Goal: Information Seeking & Learning: Learn about a topic

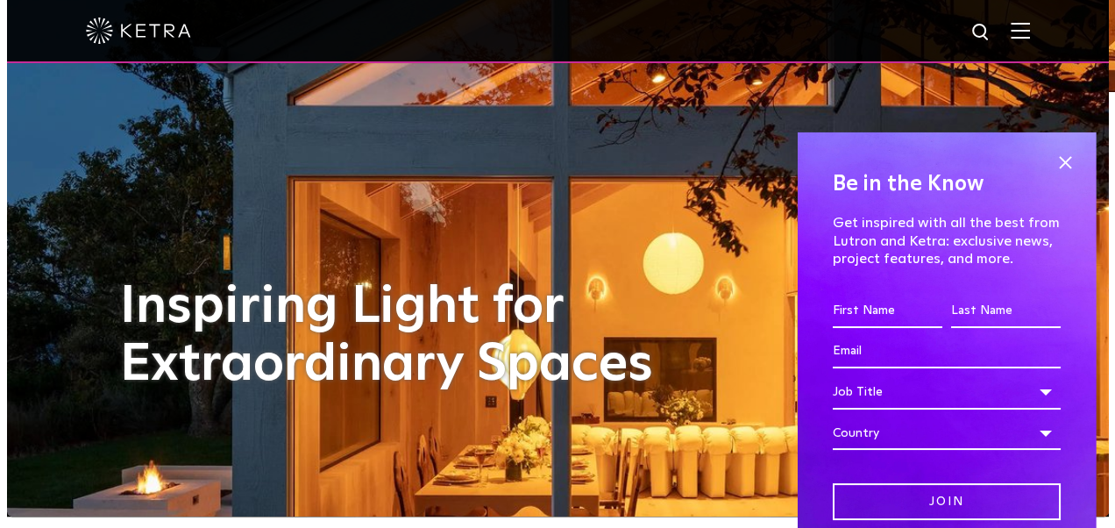
scroll to position [12, 0]
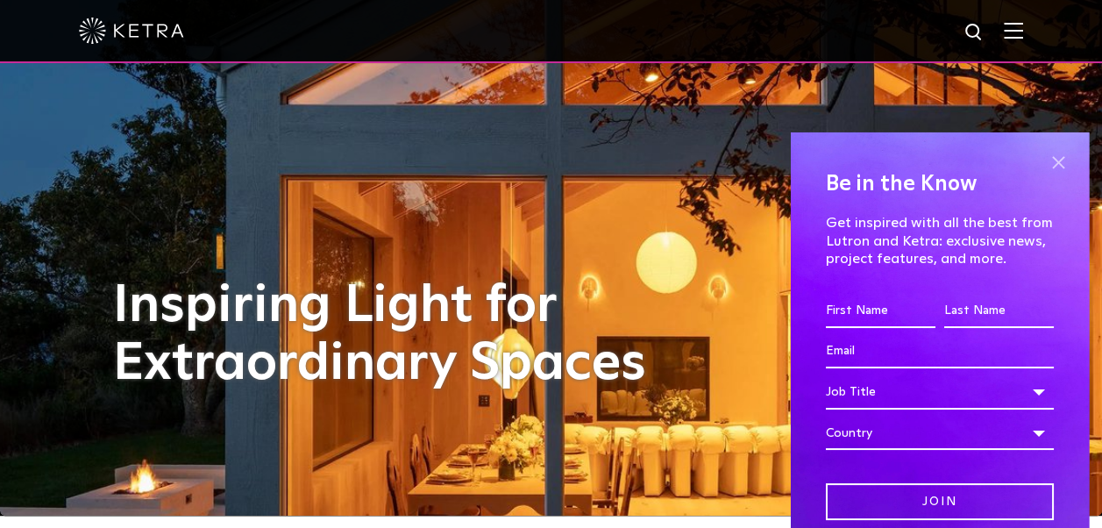
click at [1054, 160] on span at bounding box center [1058, 163] width 26 height 26
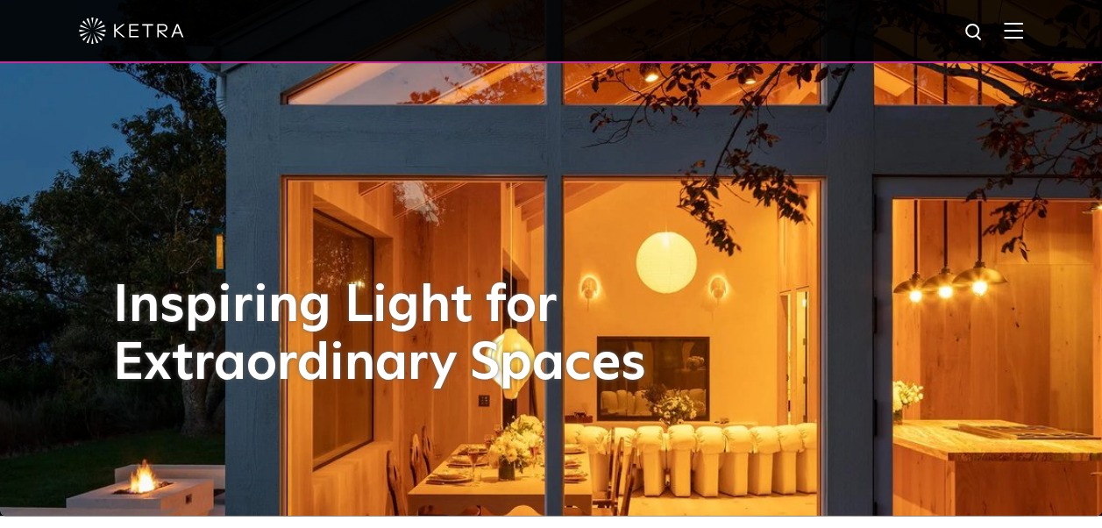
click at [1023, 33] on img at bounding box center [1013, 30] width 19 height 17
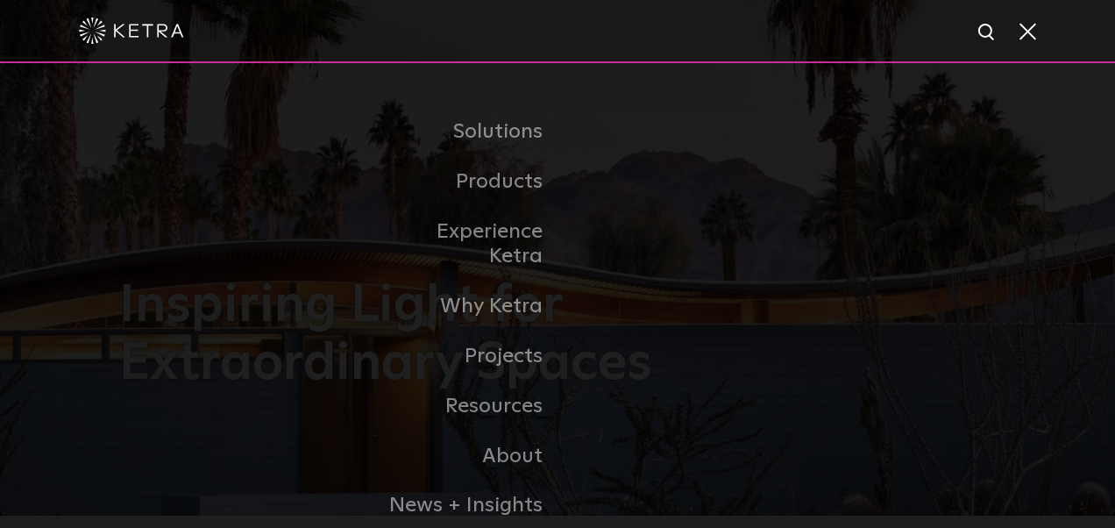
click at [980, 23] on img at bounding box center [988, 33] width 22 height 22
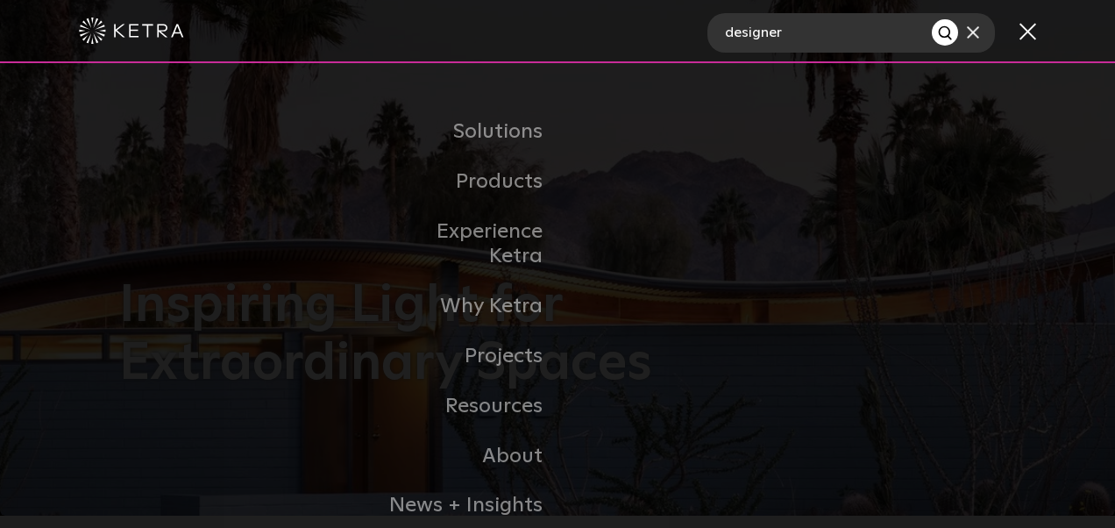
type input "designer"
click at [932, 19] on button "Search" at bounding box center [945, 32] width 26 height 26
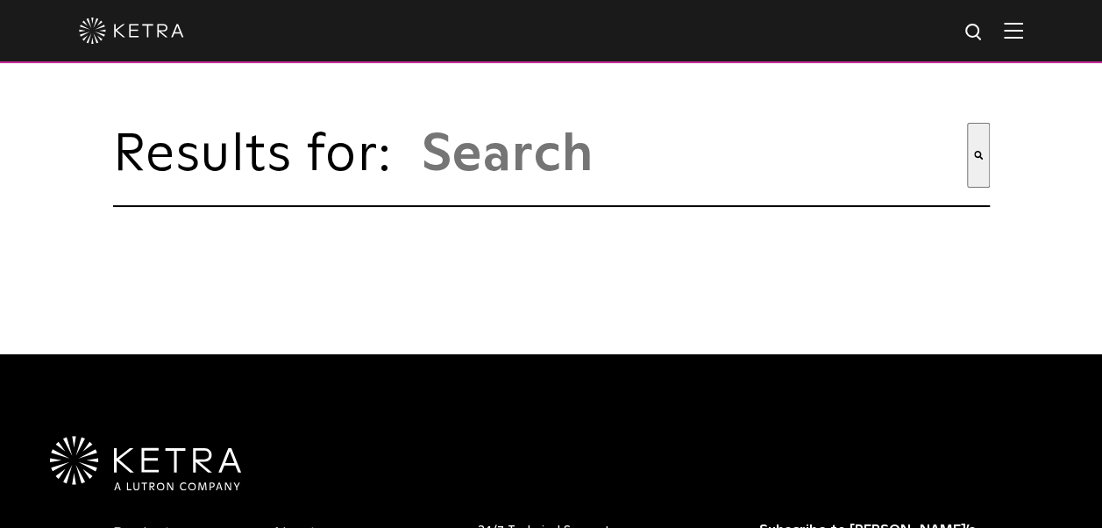
type input "designer"
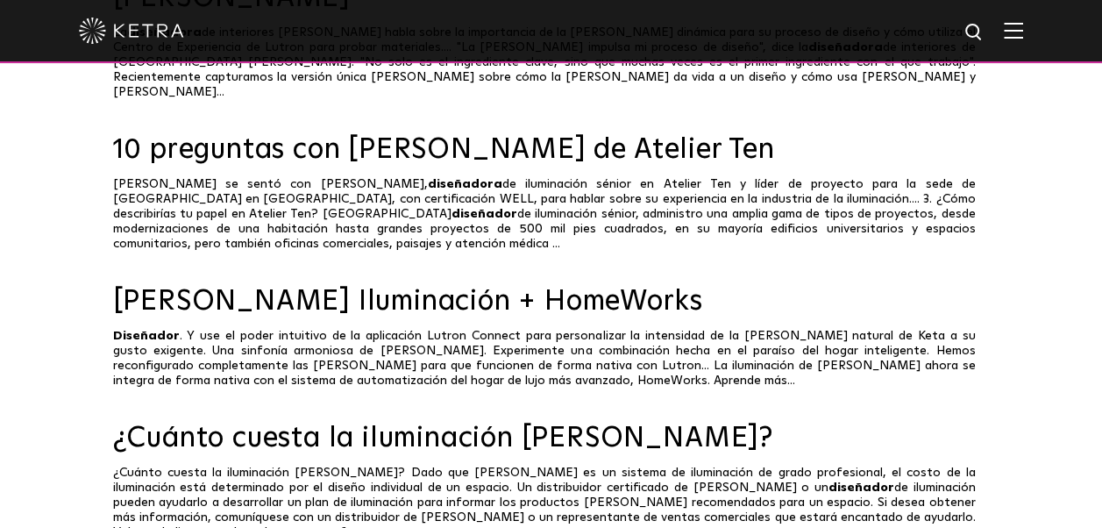
scroll to position [1392, 0]
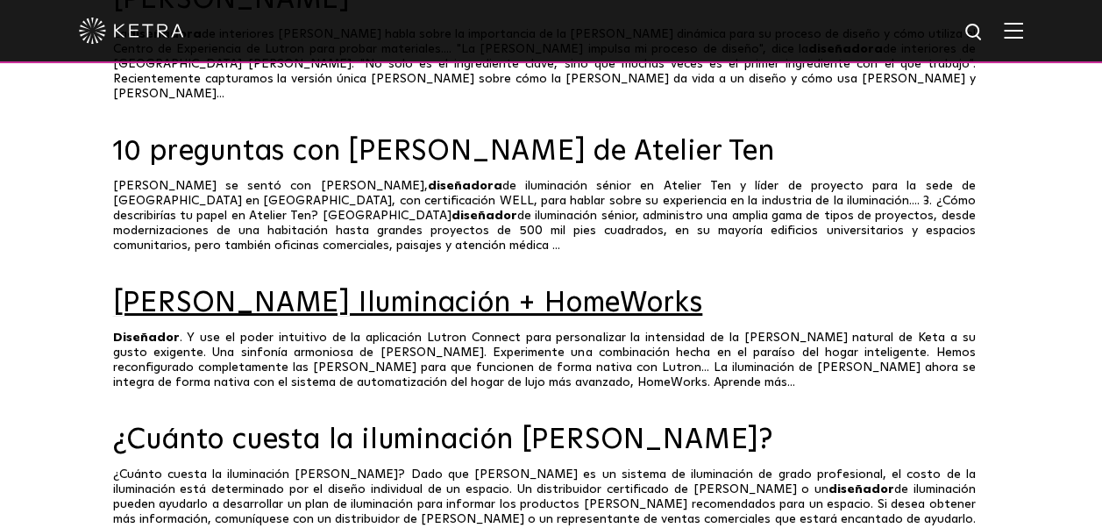
click at [468, 288] on link "Ketra Iluminación + HomeWorks" at bounding box center [551, 303] width 877 height 31
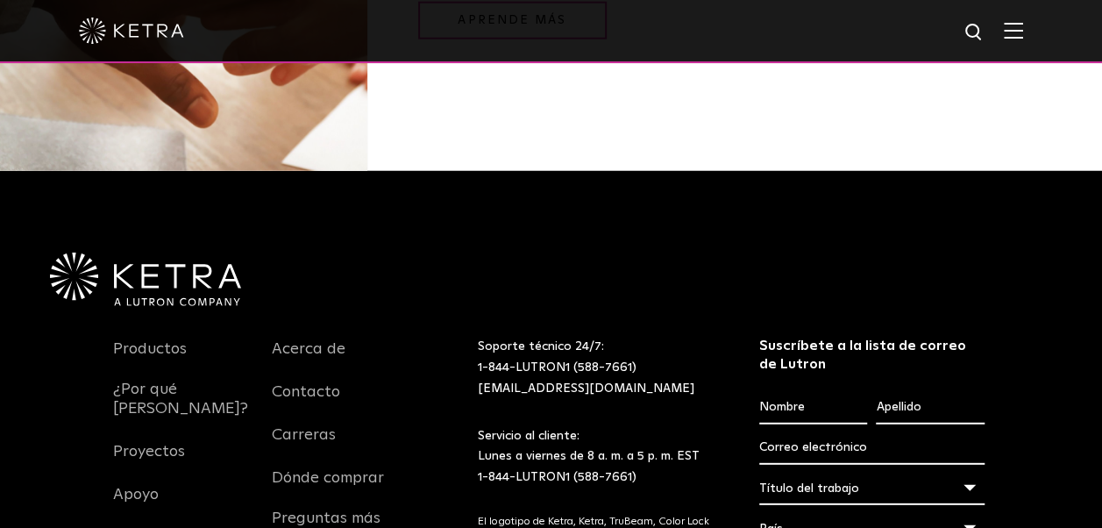
scroll to position [2245, 0]
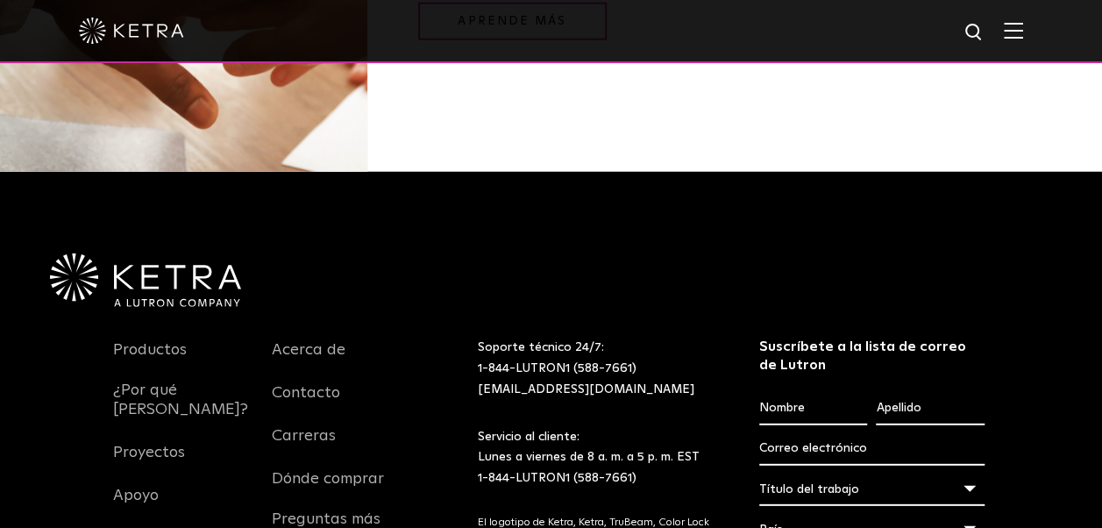
click at [1040, 32] on div at bounding box center [551, 31] width 1102 height 63
click at [1023, 32] on img at bounding box center [1013, 30] width 19 height 17
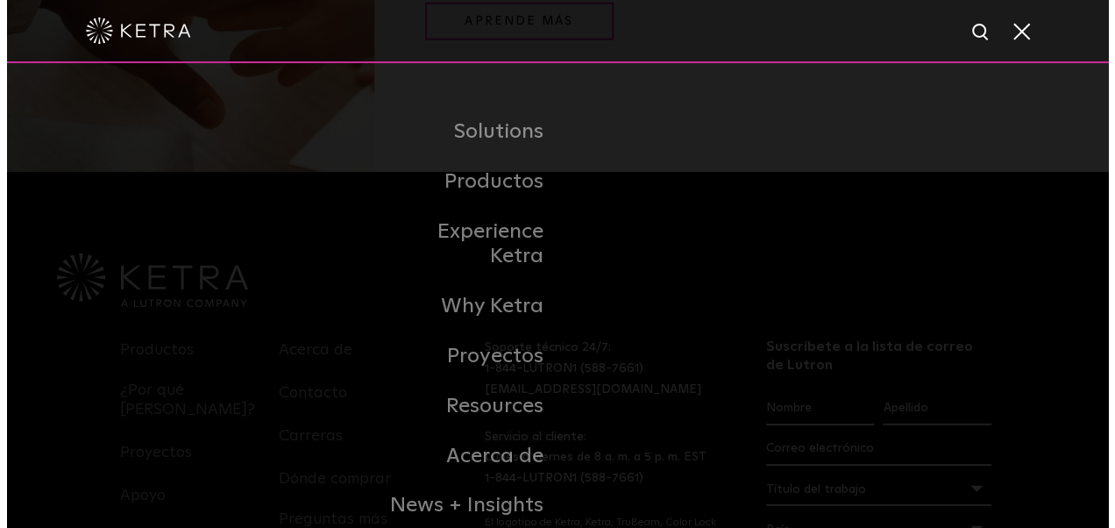
scroll to position [2248, 0]
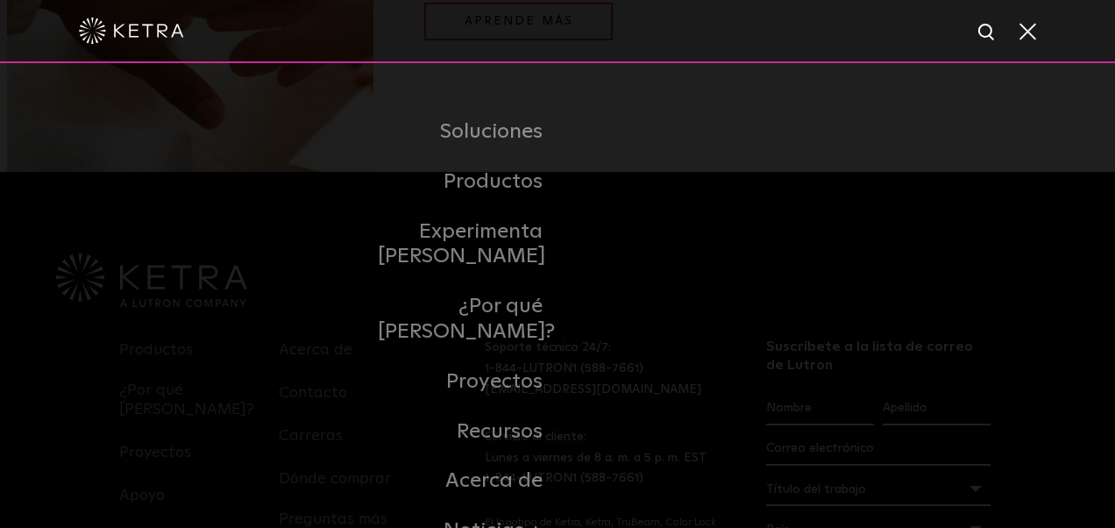
click at [983, 37] on img at bounding box center [988, 33] width 22 height 22
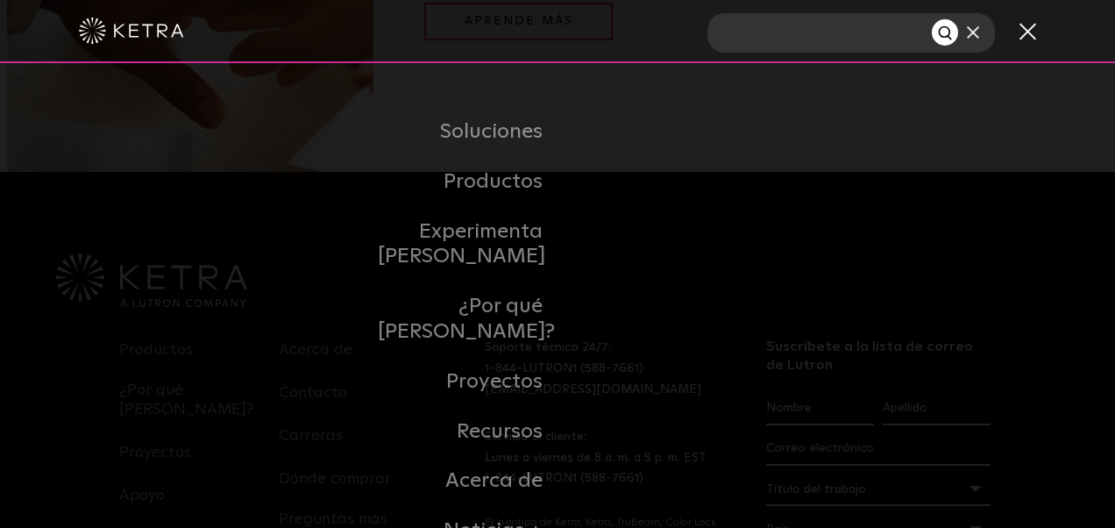
type input "f"
type input "software"
click at [932, 19] on button "Buscar" at bounding box center [945, 32] width 26 height 26
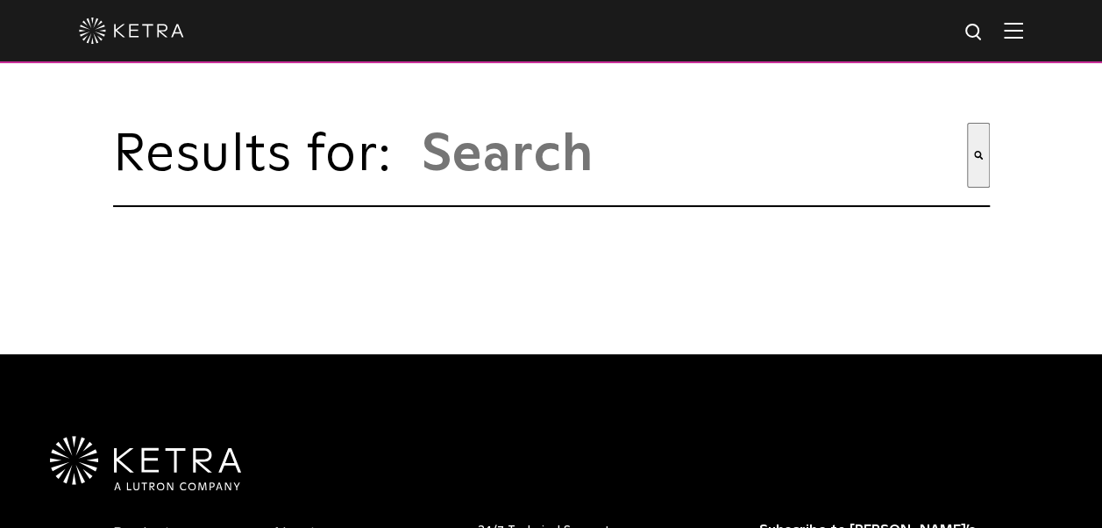
type input "software"
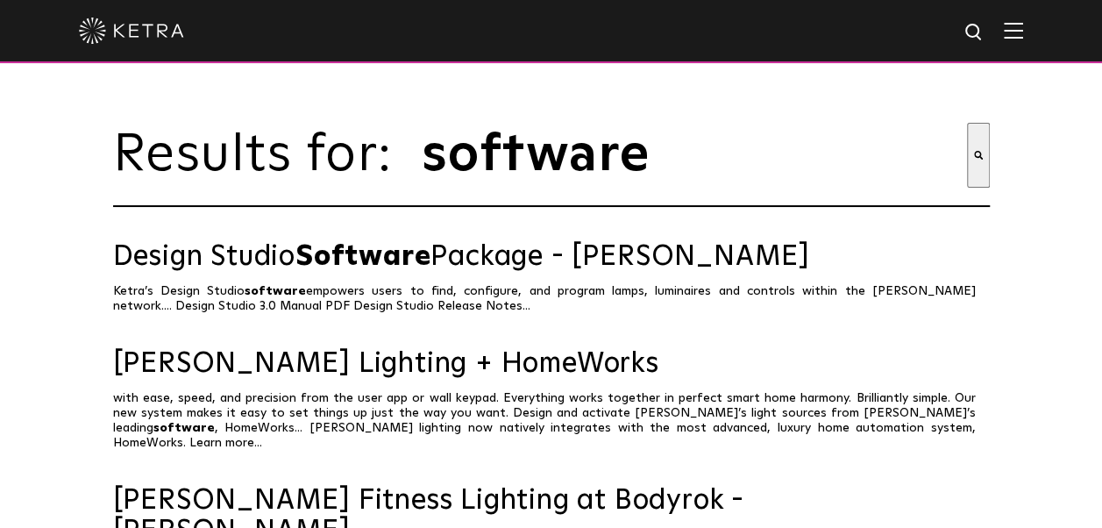
scroll to position [25, 0]
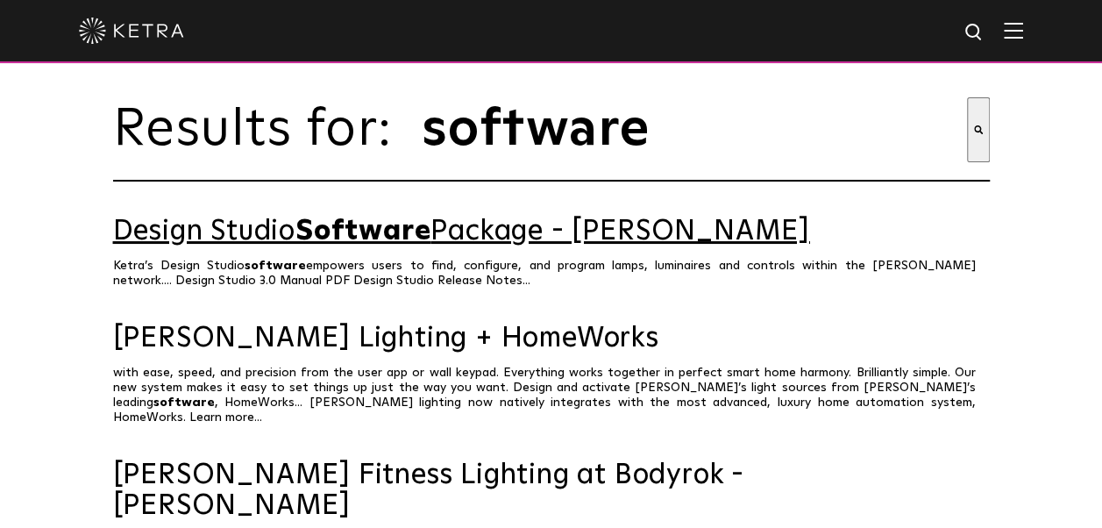
click at [398, 245] on span "Software" at bounding box center [362, 231] width 135 height 28
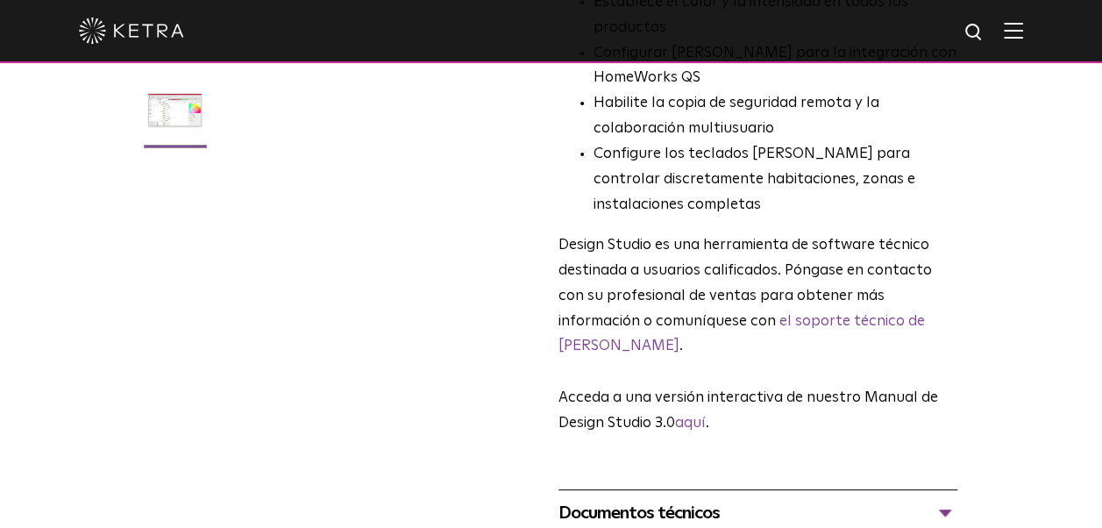
scroll to position [458, 0]
click at [696, 415] on link "aquí" at bounding box center [690, 422] width 31 height 15
